Goal: Task Accomplishment & Management: Manage account settings

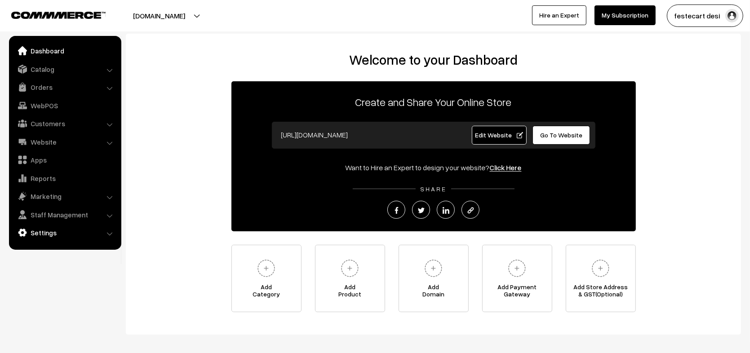
click at [65, 229] on link "Settings" at bounding box center [64, 233] width 107 height 16
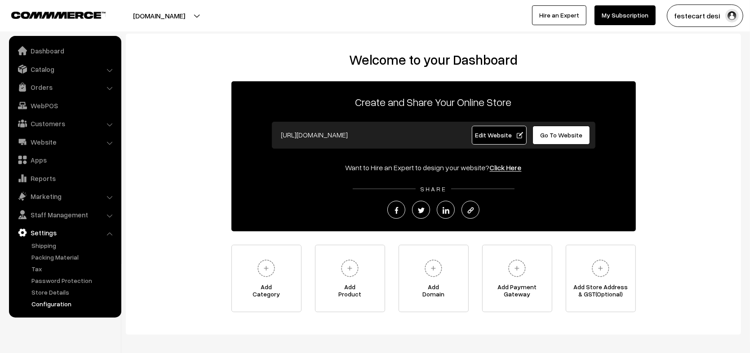
click at [47, 304] on link "Configuration" at bounding box center [73, 303] width 89 height 9
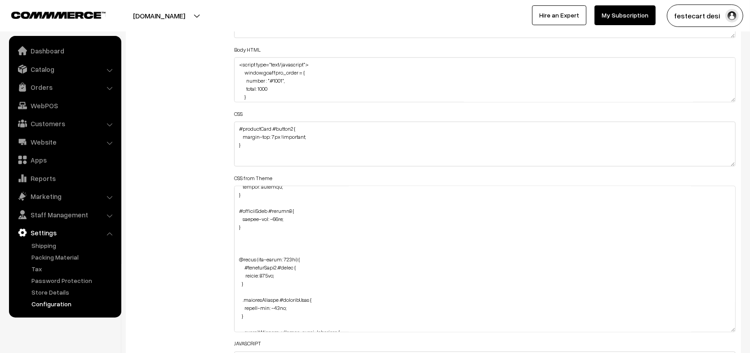
scroll to position [1421, 0]
click at [259, 293] on textarea at bounding box center [485, 259] width 502 height 147
drag, startPoint x: 259, startPoint y: 293, endPoint x: 246, endPoint y: 237, distance: 57.4
click at [246, 237] on textarea "To enrich screen reader interactions, please activate Accessibility in Grammarl…" at bounding box center [485, 259] width 502 height 147
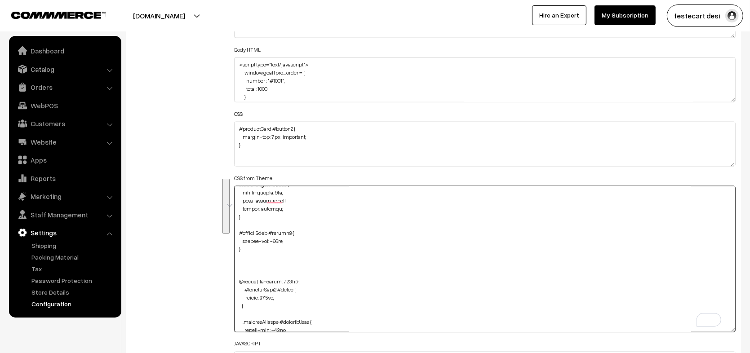
scroll to position [1004, 0]
click at [237, 270] on div "General Language English English Default Country Afghanistan Albania Algeria Am…" at bounding box center [433, 347] width 629 height 2785
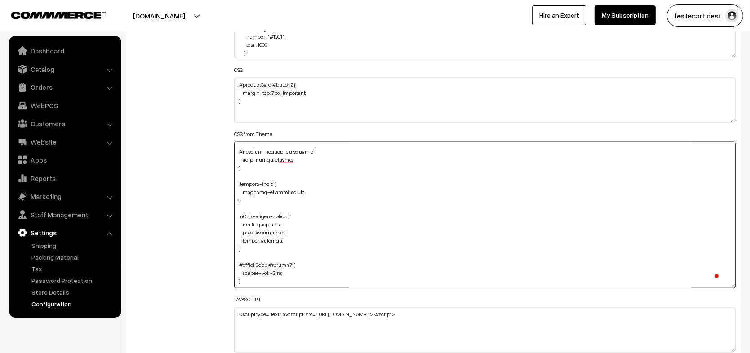
type textarea "#checkoutHead { margin-top: 15px; } .varientModal .StyledBaseComponent-sc-kg5aa…"
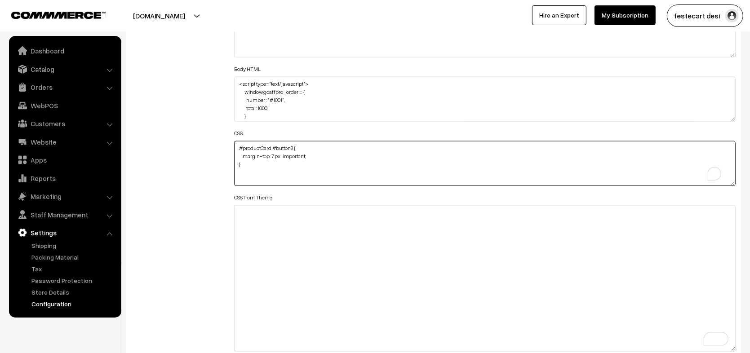
click at [337, 159] on textarea "#productCard #button2 { margin-top: 7px !important; }" at bounding box center [485, 163] width 502 height 45
paste textarea "#checkoutHead { margin-top: 15px; } .varientModal .StyledBaseComponent-sc-kg5aa…"
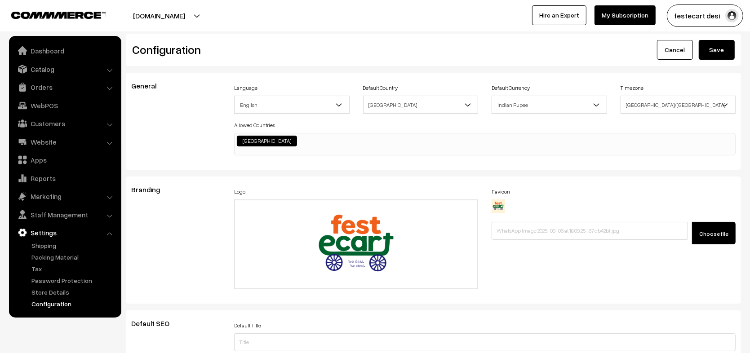
type textarea "#productCard #button2 { margin-top: 7px !important; } #checkoutHead { margin-to…"
click at [716, 48] on button "Save" at bounding box center [717, 50] width 36 height 20
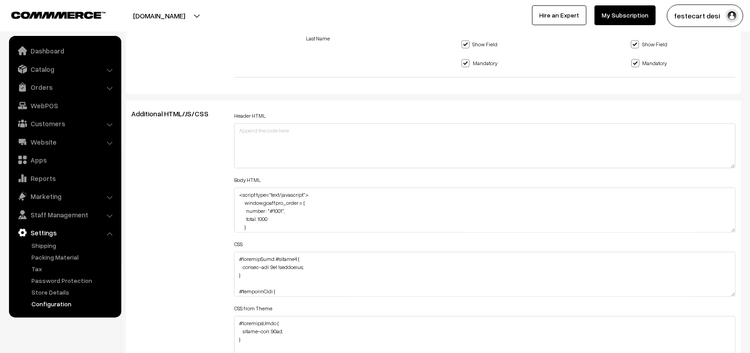
scroll to position [989, 0]
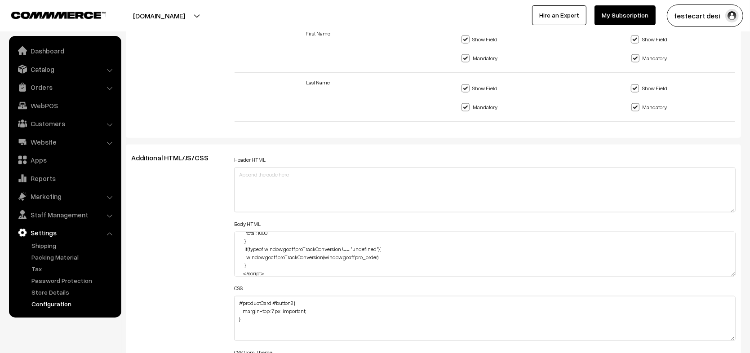
scroll to position [34, 0]
drag, startPoint x: 167, startPoint y: 231, endPoint x: 440, endPoint y: 96, distance: 304.8
